Goal: Complete application form

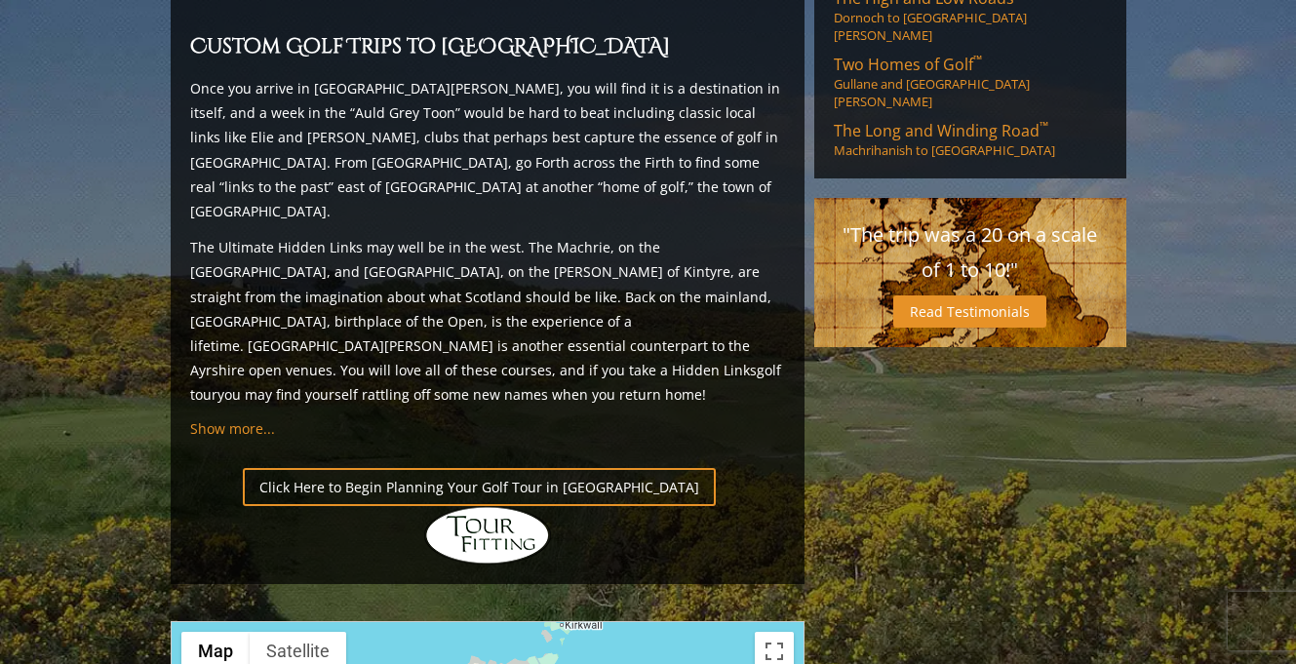
scroll to position [1870, 0]
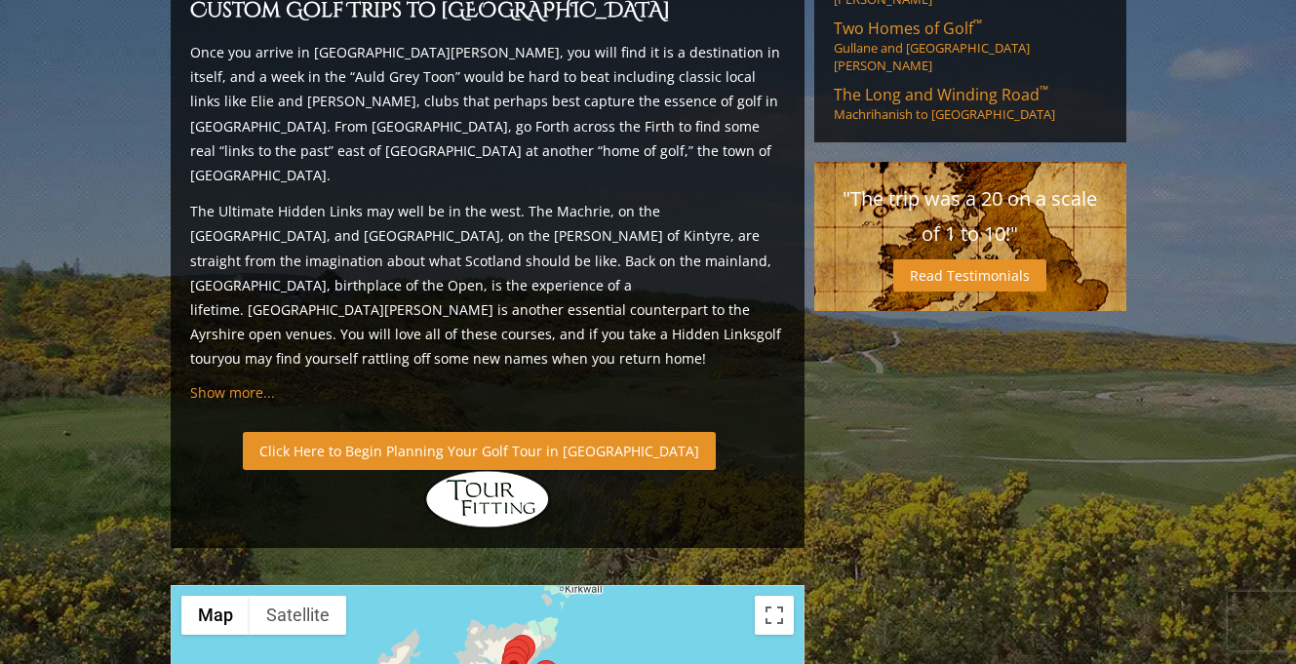
click at [457, 432] on link "Click Here to Begin Planning Your Golf Tour in Scotland" at bounding box center [479, 451] width 473 height 38
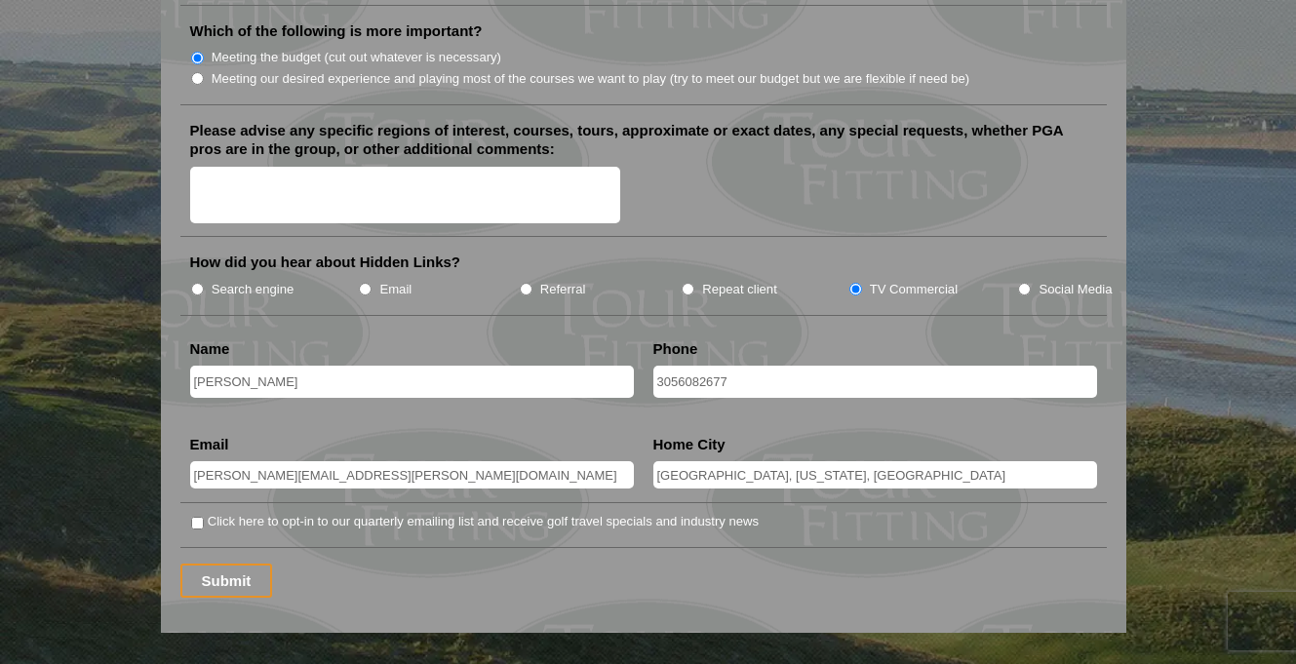
scroll to position [2424, 0]
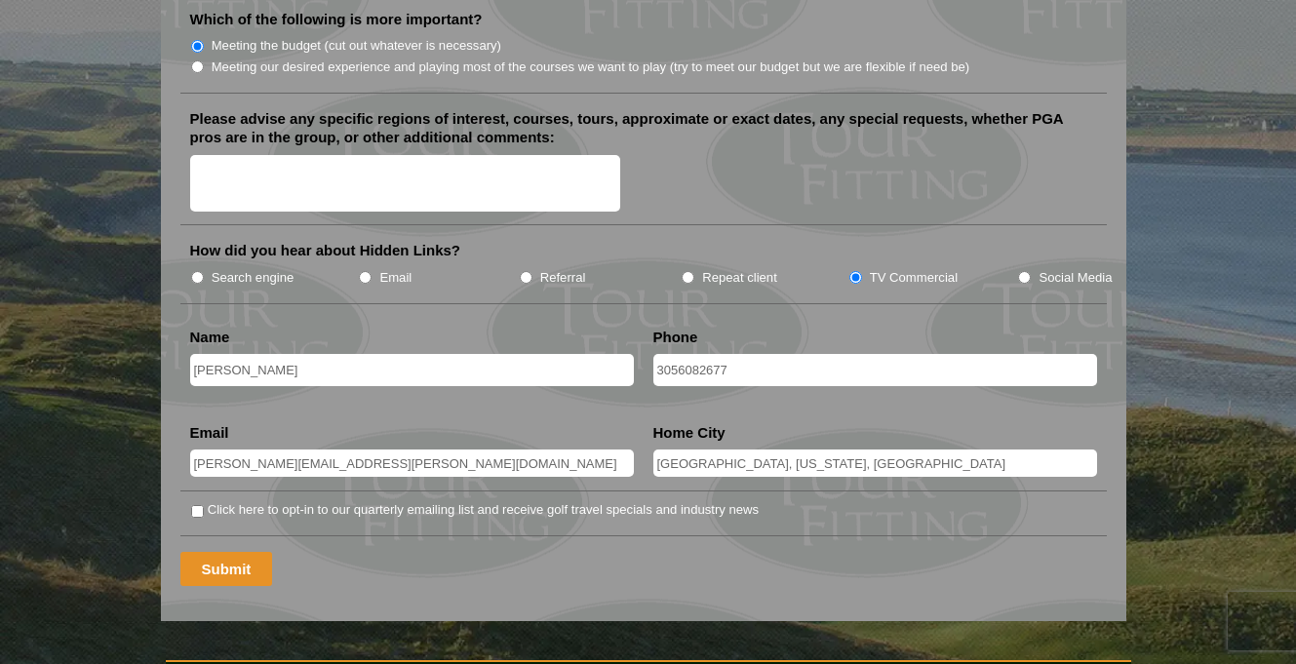
click at [230, 552] on input "Submit" at bounding box center [226, 569] width 93 height 34
